Goal: Information Seeking & Learning: Understand process/instructions

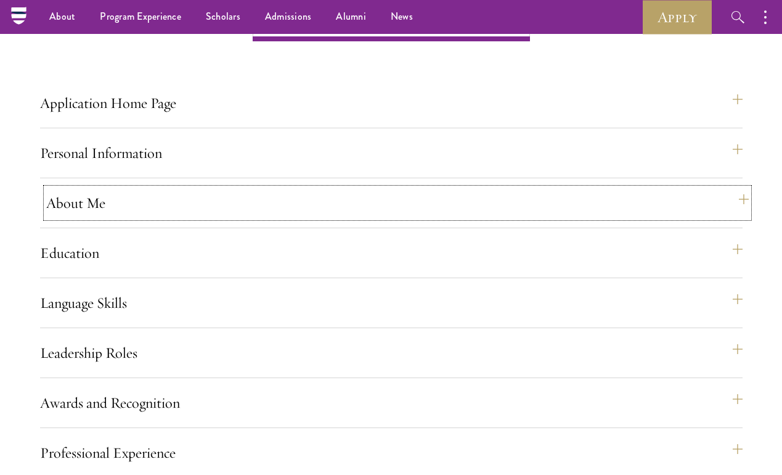
click at [95, 218] on button "About Me" at bounding box center [397, 203] width 703 height 30
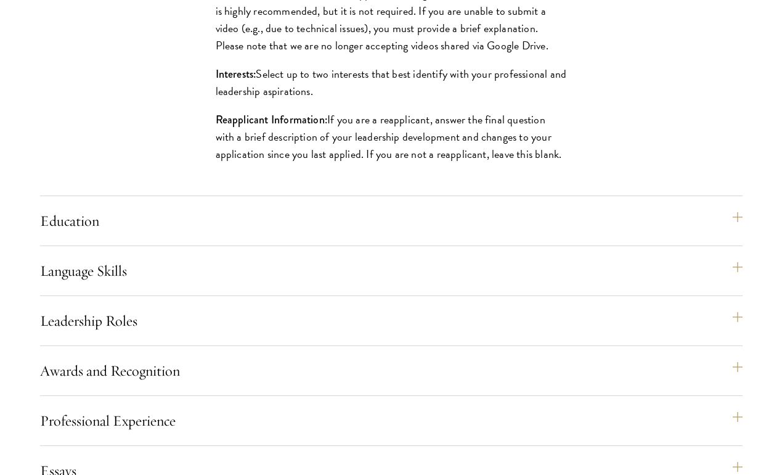
scroll to position [1506, 0]
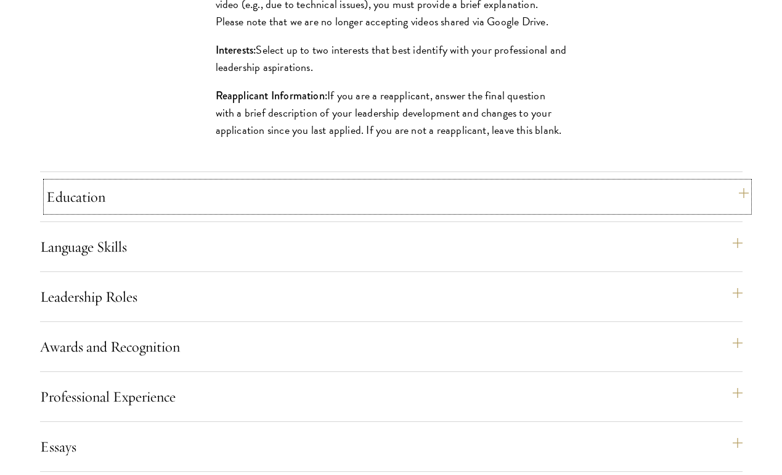
click at [124, 211] on button "Education" at bounding box center [397, 197] width 703 height 30
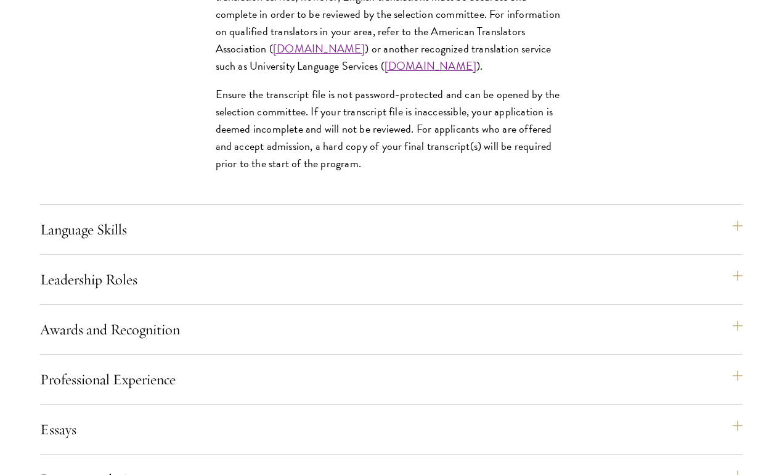
scroll to position [2158, 0]
click at [113, 243] on button "Language Skills" at bounding box center [397, 229] width 703 height 30
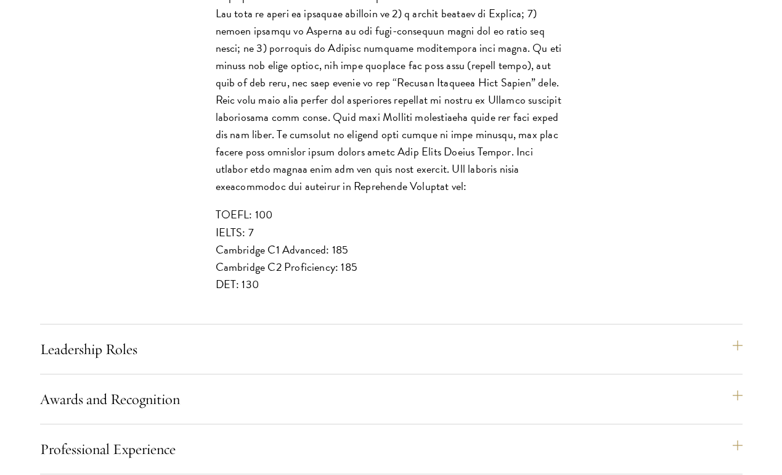
scroll to position [1606, 0]
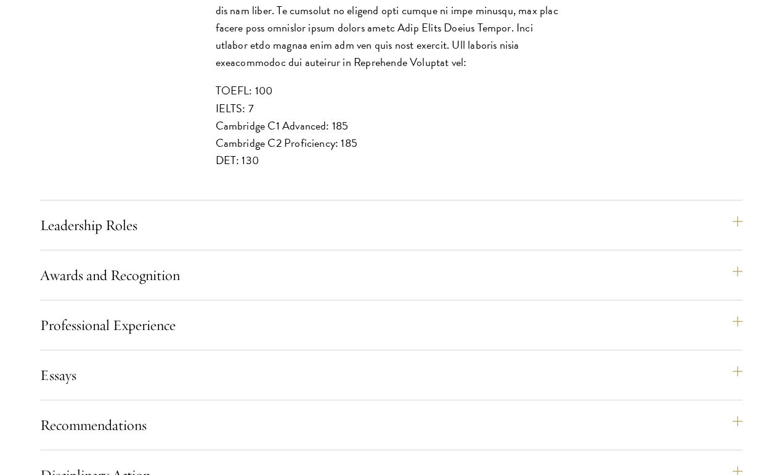
click at [120, 250] on div "Leadership Roles This section is an opportunity to showcase up to five leadersh…" at bounding box center [391, 230] width 703 height 40
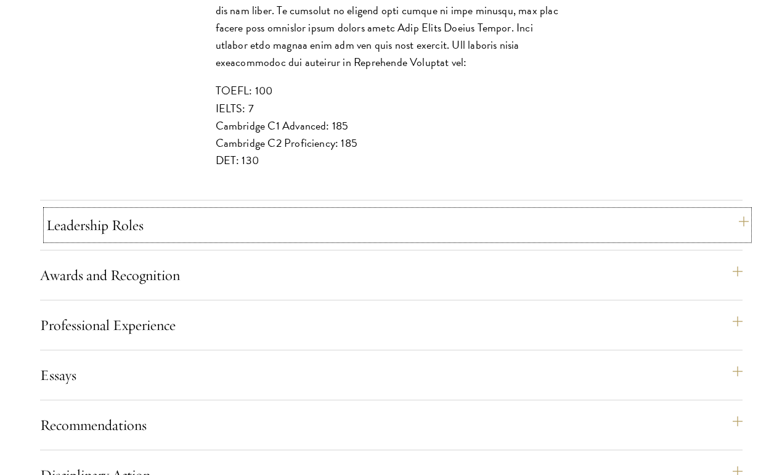
click at [117, 240] on button "Leadership Roles" at bounding box center [397, 225] width 703 height 30
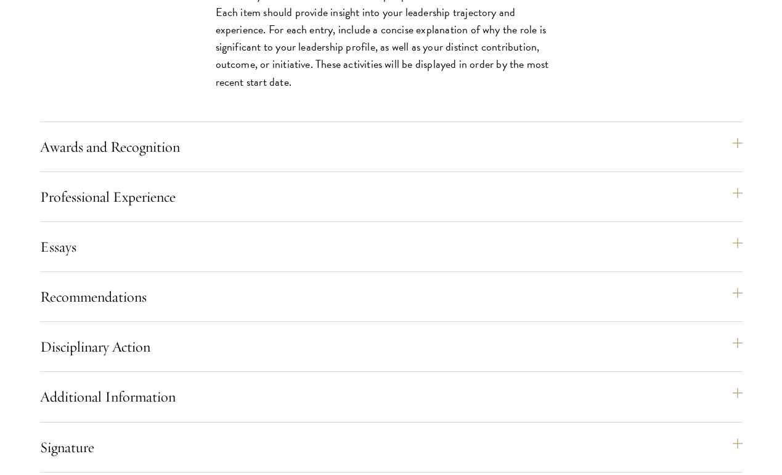
scroll to position [1428, 0]
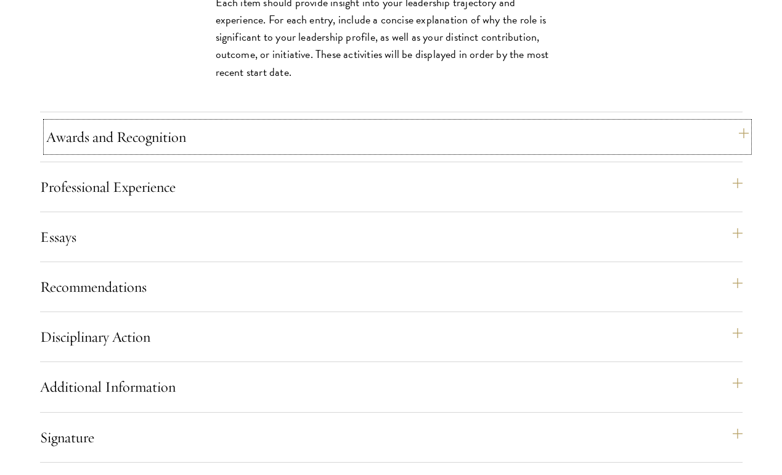
click at [123, 152] on button "Awards and Recognition" at bounding box center [397, 137] width 703 height 30
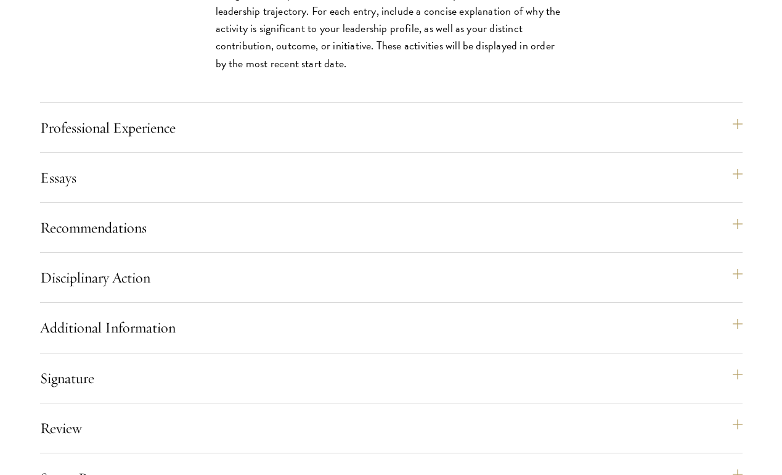
scroll to position [1486, 0]
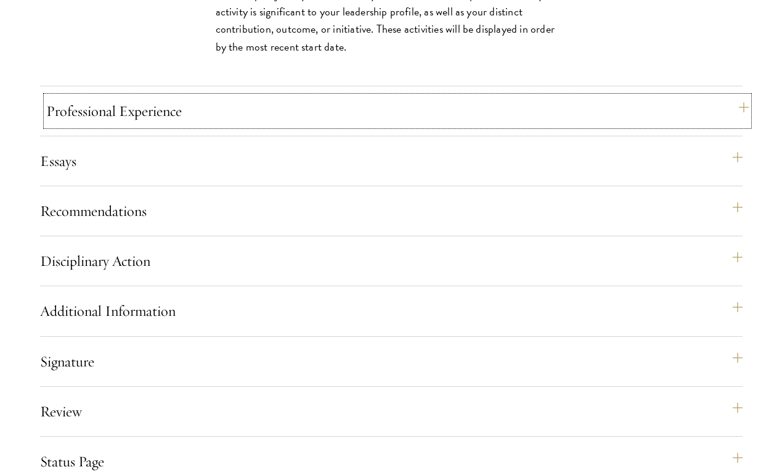
click at [171, 126] on button "Professional Experience" at bounding box center [397, 111] width 703 height 30
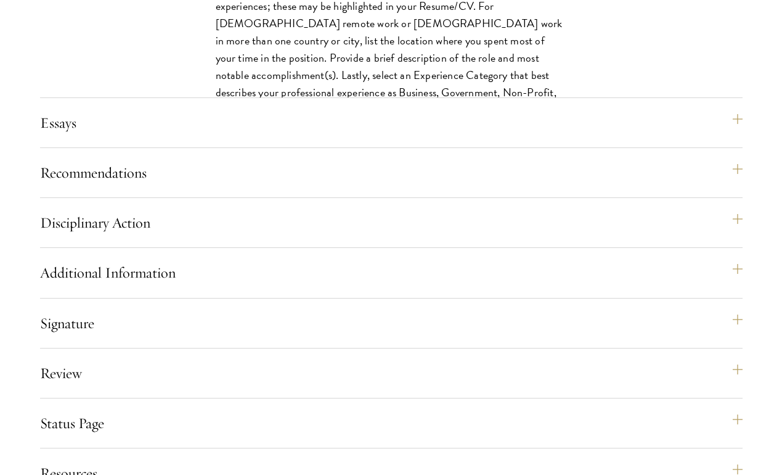
scroll to position [1649, 0]
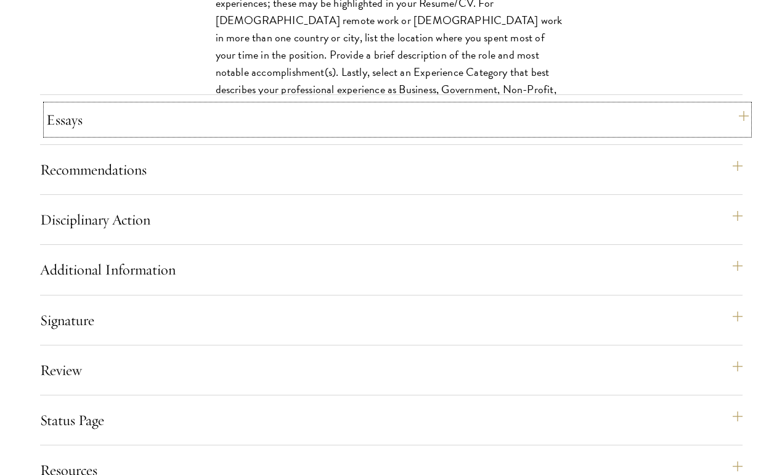
click at [139, 134] on button "Essays" at bounding box center [397, 120] width 703 height 30
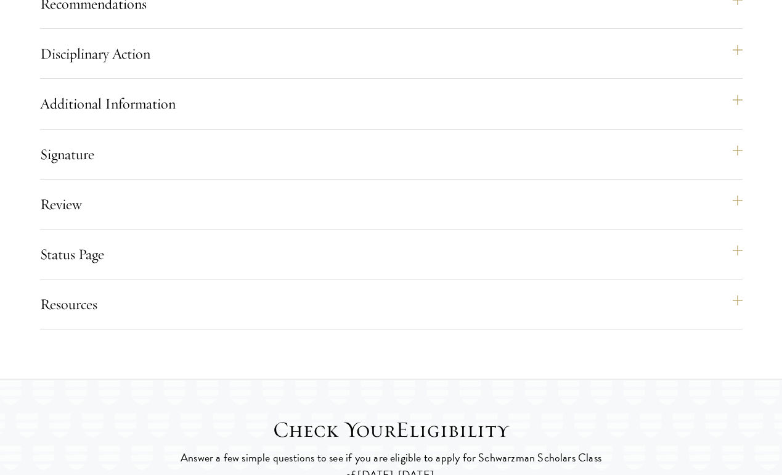
scroll to position [1861, 0]
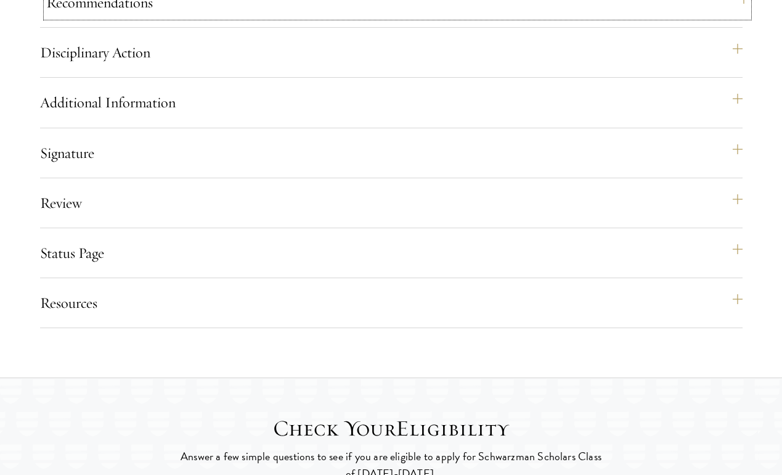
click at [129, 17] on button "Recommendations" at bounding box center [397, 3] width 703 height 30
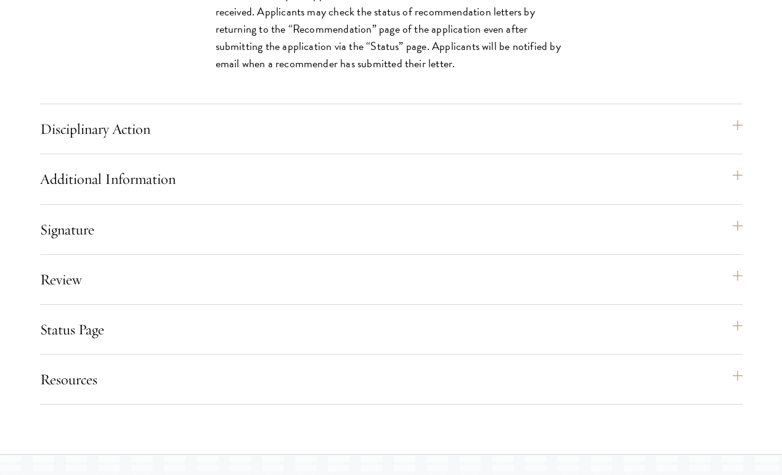
scroll to position [2323, 0]
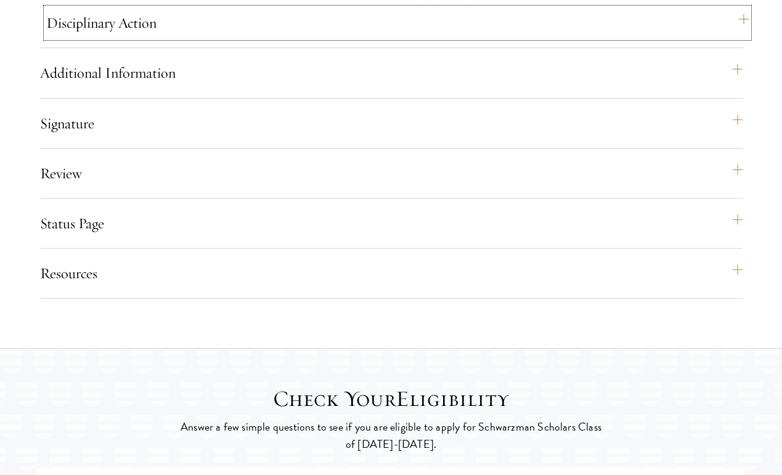
click at [146, 38] on button "Disciplinary Action" at bounding box center [397, 23] width 703 height 30
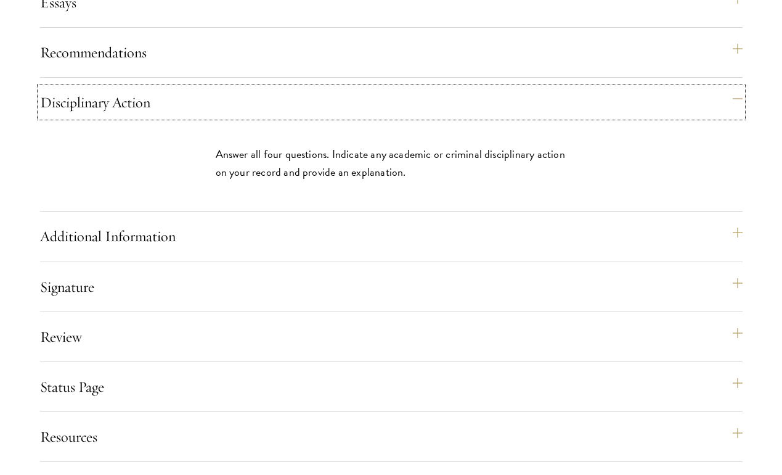
scroll to position [1525, 0]
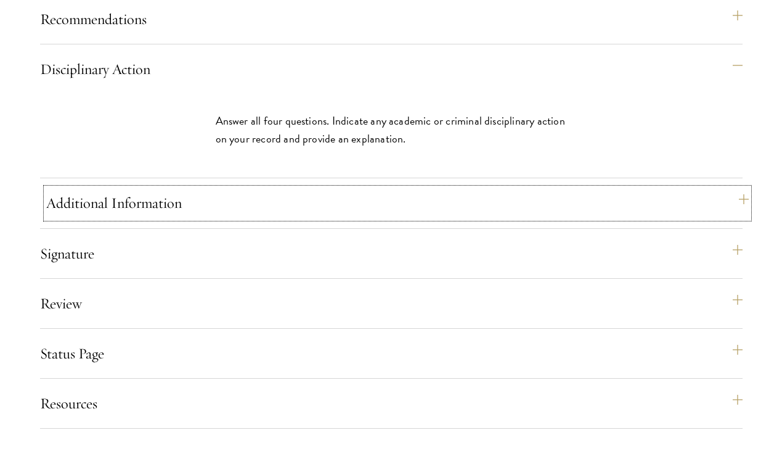
click at [190, 218] on button "Additional Information" at bounding box center [397, 203] width 703 height 30
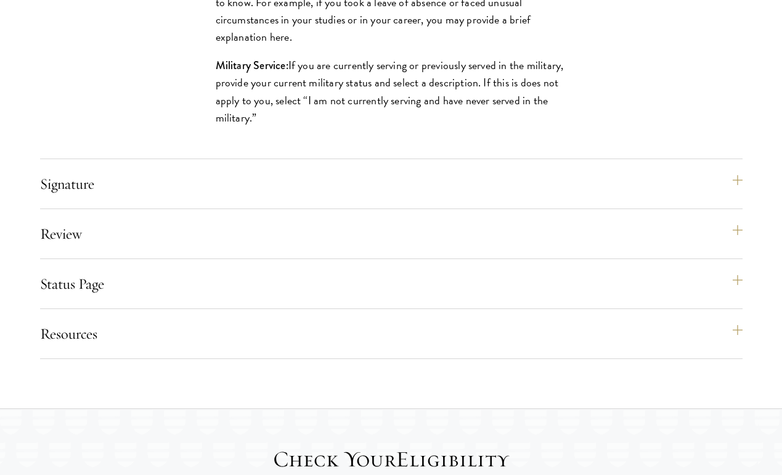
scroll to position [1935, 0]
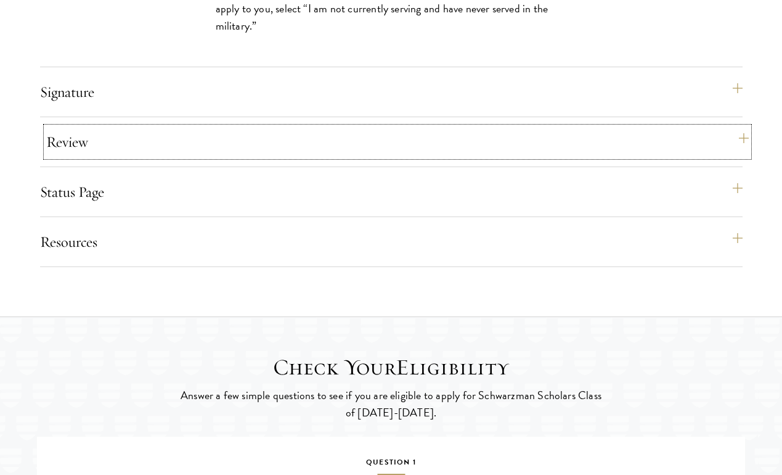
click at [80, 157] on button "Review" at bounding box center [397, 142] width 703 height 30
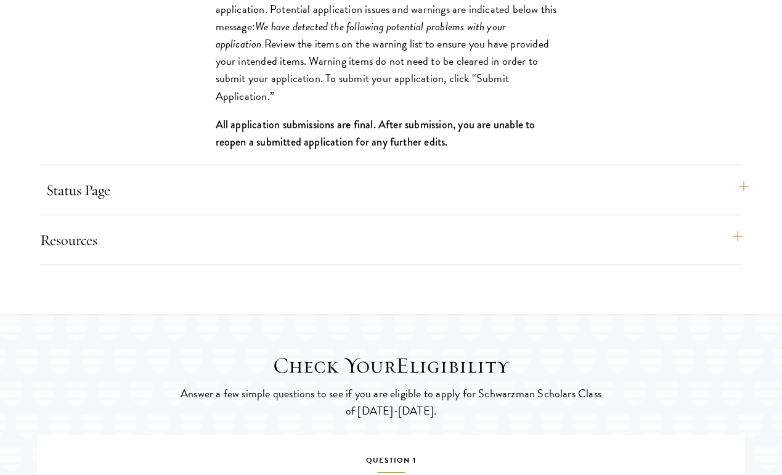
scroll to position [1908, 0]
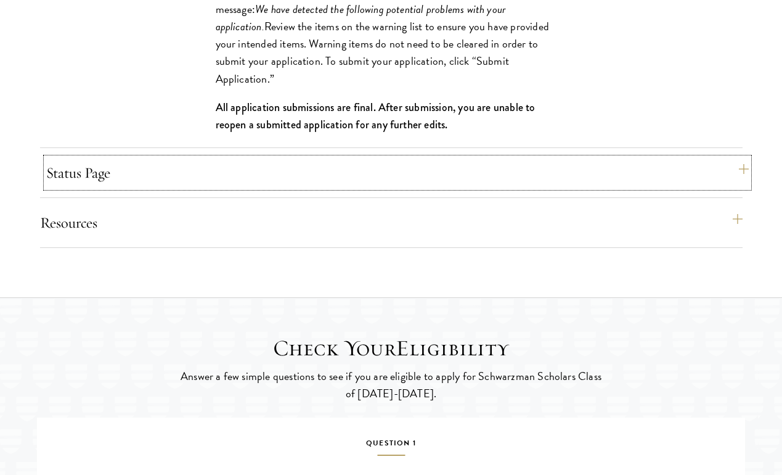
click at [106, 187] on button "Status Page" at bounding box center [397, 173] width 703 height 30
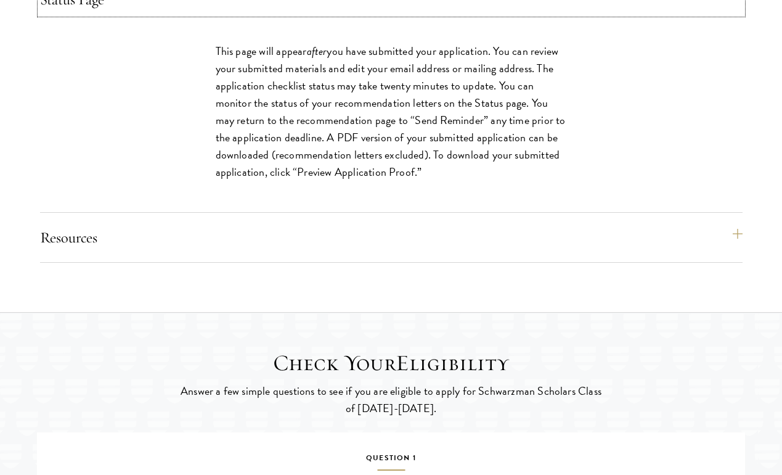
scroll to position [1802, 0]
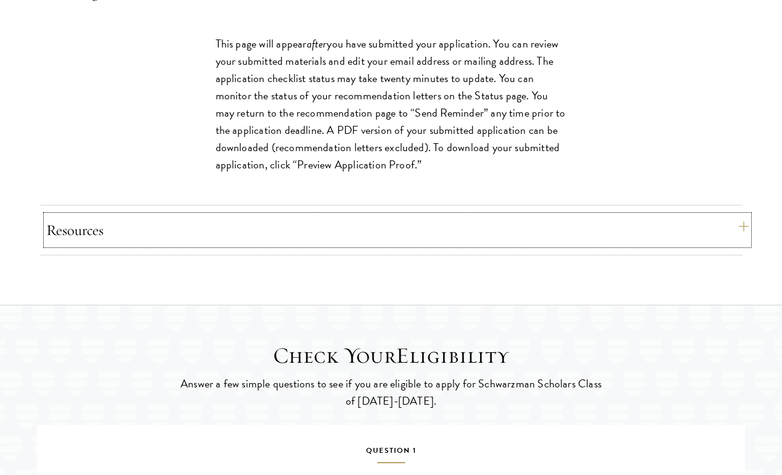
click at [135, 245] on button "Resources" at bounding box center [397, 230] width 703 height 30
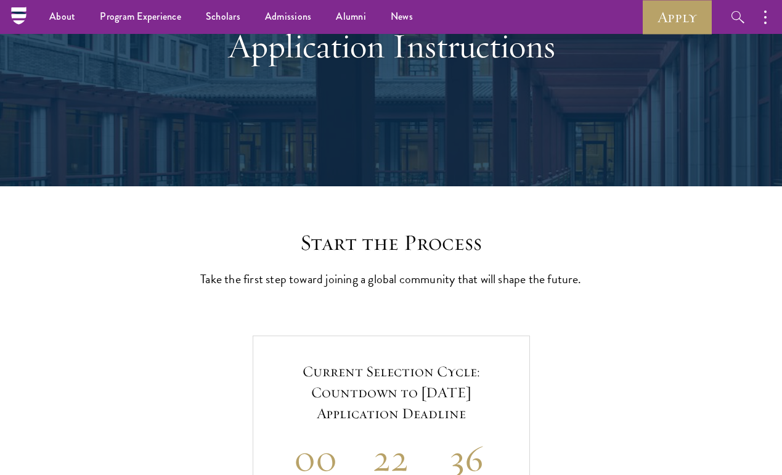
scroll to position [0, 0]
